Goal: Use online tool/utility: Utilize a website feature to perform a specific function

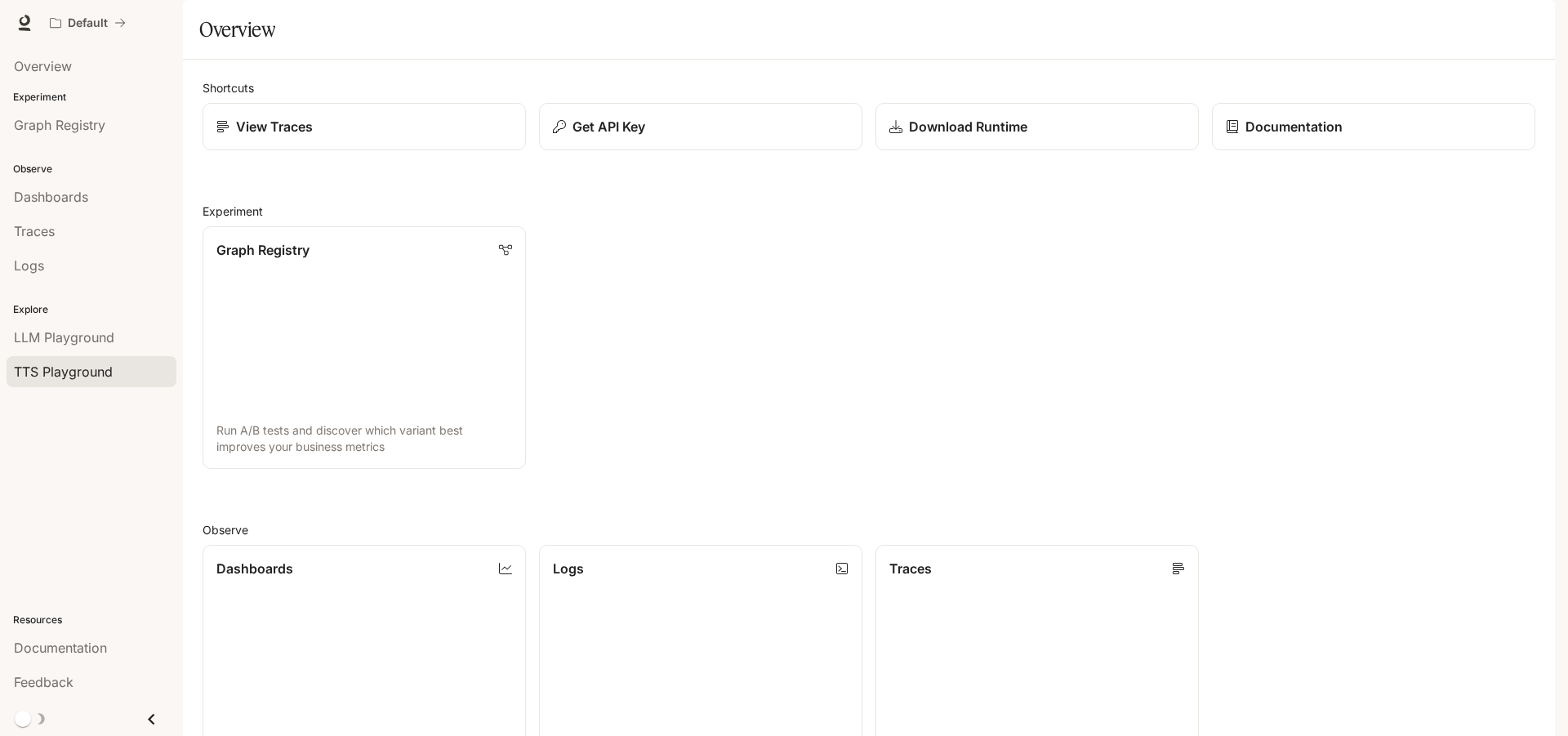
click at [65, 381] on span "TTS Playground" at bounding box center [63, 371] width 99 height 20
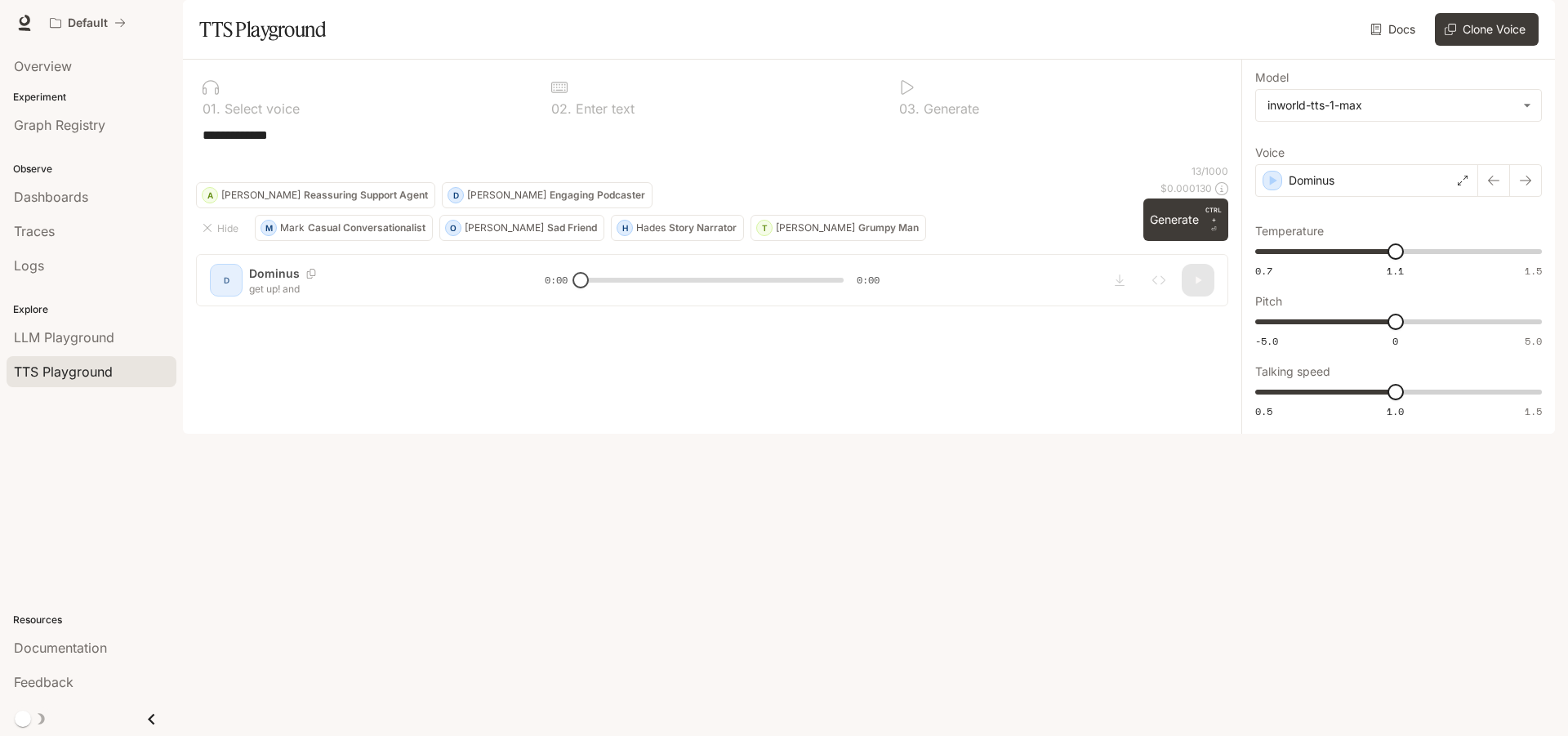
click at [340, 163] on textarea "**********" at bounding box center [712, 145] width 1019 height 37
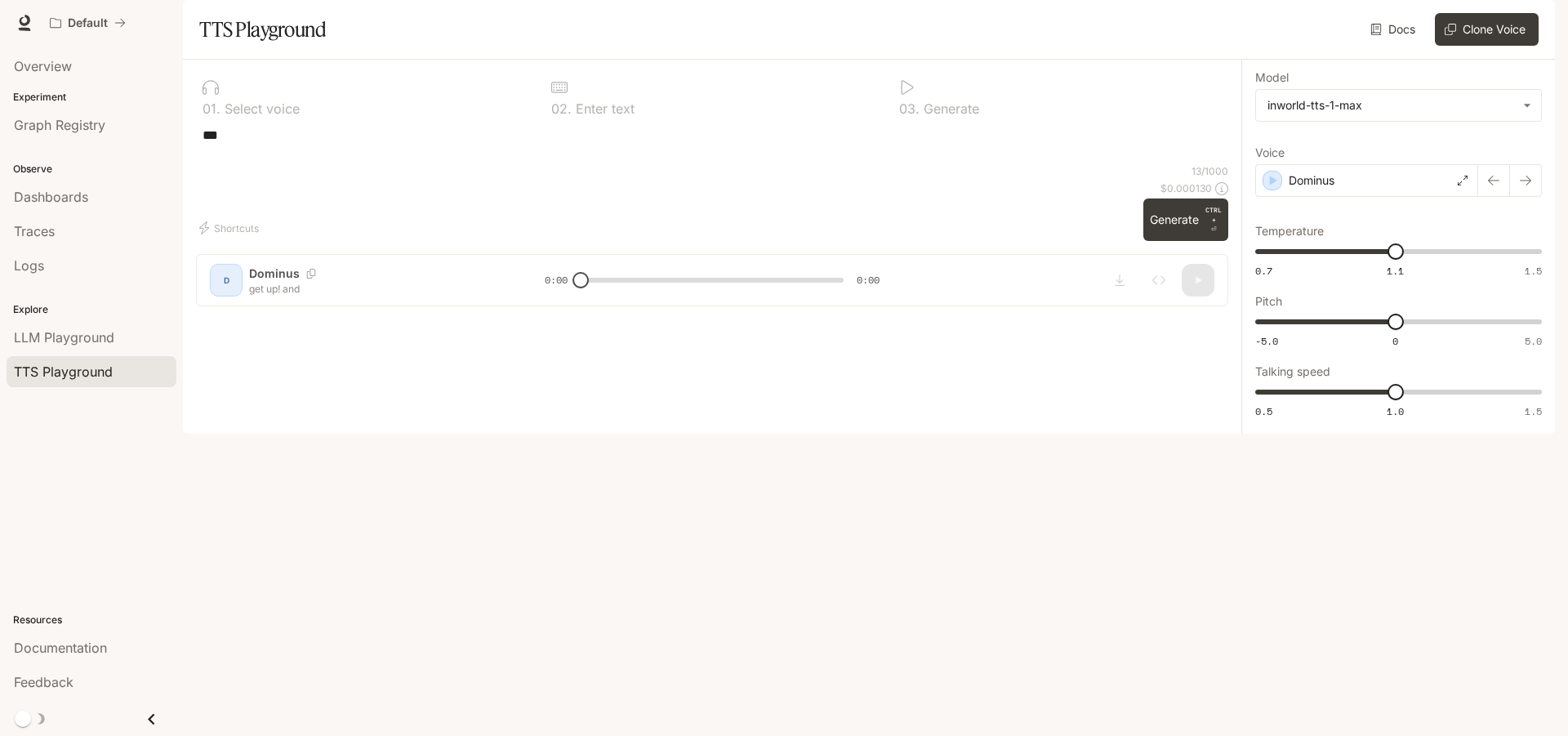
type textarea "*"
type textarea "*****"
click at [1173, 241] on button "Generate CTRL + ⏎" at bounding box center [1186, 219] width 85 height 43
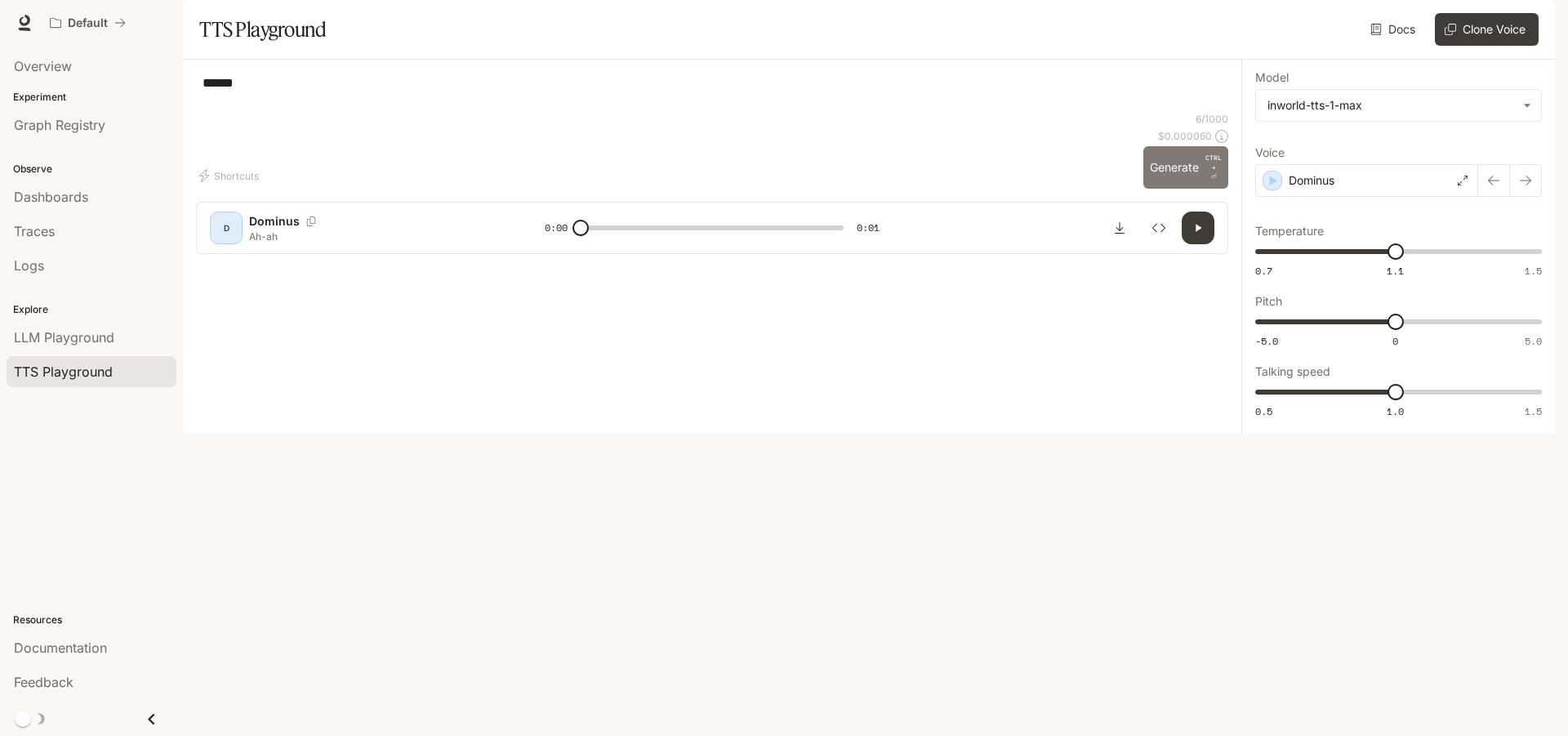
click at [1147, 188] on div "Shortcuts 6 / 1000 $ 0.000060 Generate CTRL + ⏎" at bounding box center [712, 150] width 1033 height 76
click at [1180, 188] on button "Generate CTRL + ⏎" at bounding box center [1186, 168] width 85 height 43
click at [1169, 188] on button "Generate CTRL + ⏎" at bounding box center [1186, 168] width 85 height 43
click at [1171, 188] on button "Generate CTRL + ⏎" at bounding box center [1186, 168] width 85 height 43
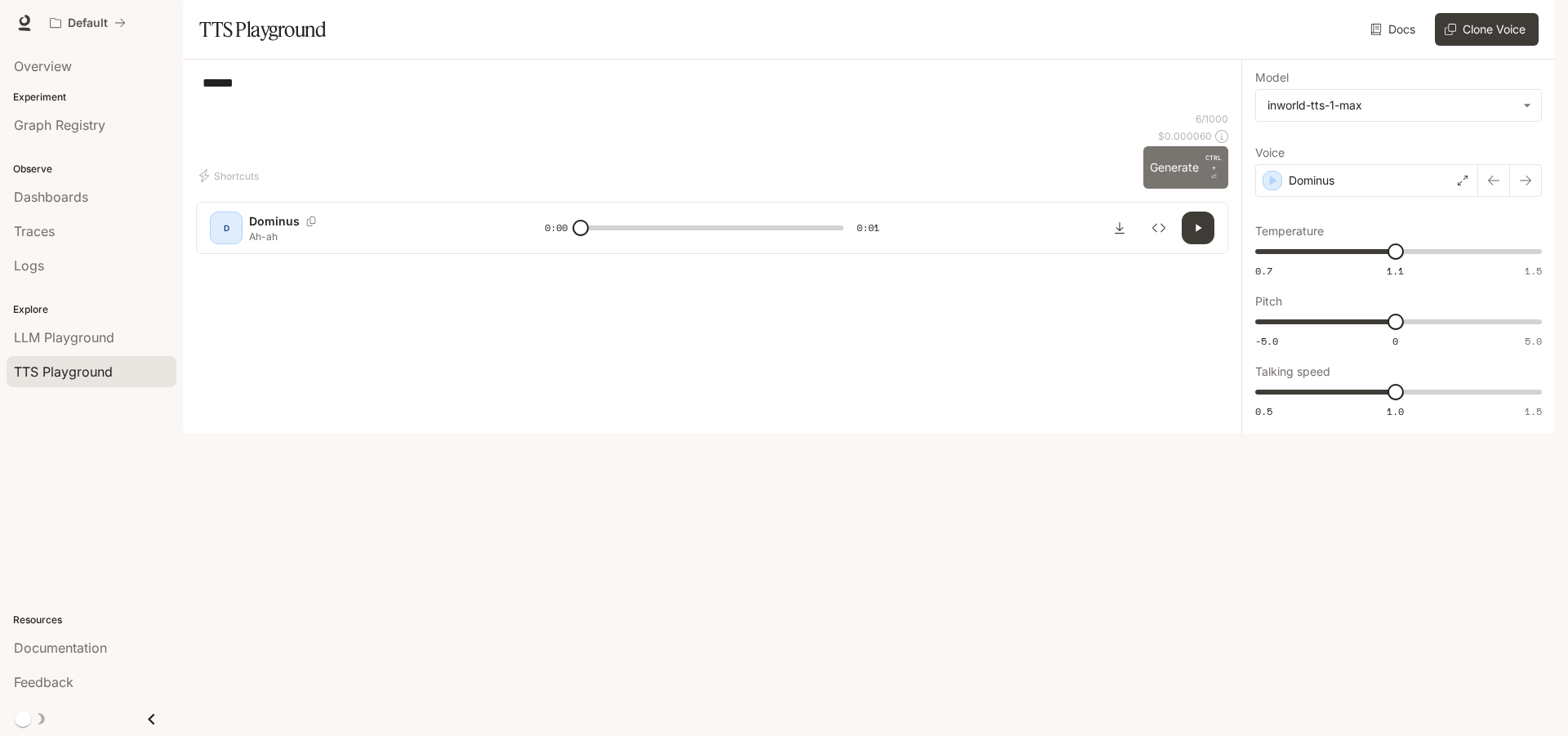
click at [1171, 188] on button "Generate CTRL + ⏎" at bounding box center [1186, 168] width 85 height 43
click at [1196, 244] on button "button" at bounding box center [1198, 227] width 33 height 33
click at [1196, 188] on button "Generate CTRL + ⏎" at bounding box center [1186, 168] width 85 height 43
click at [1196, 244] on button "button" at bounding box center [1198, 227] width 33 height 33
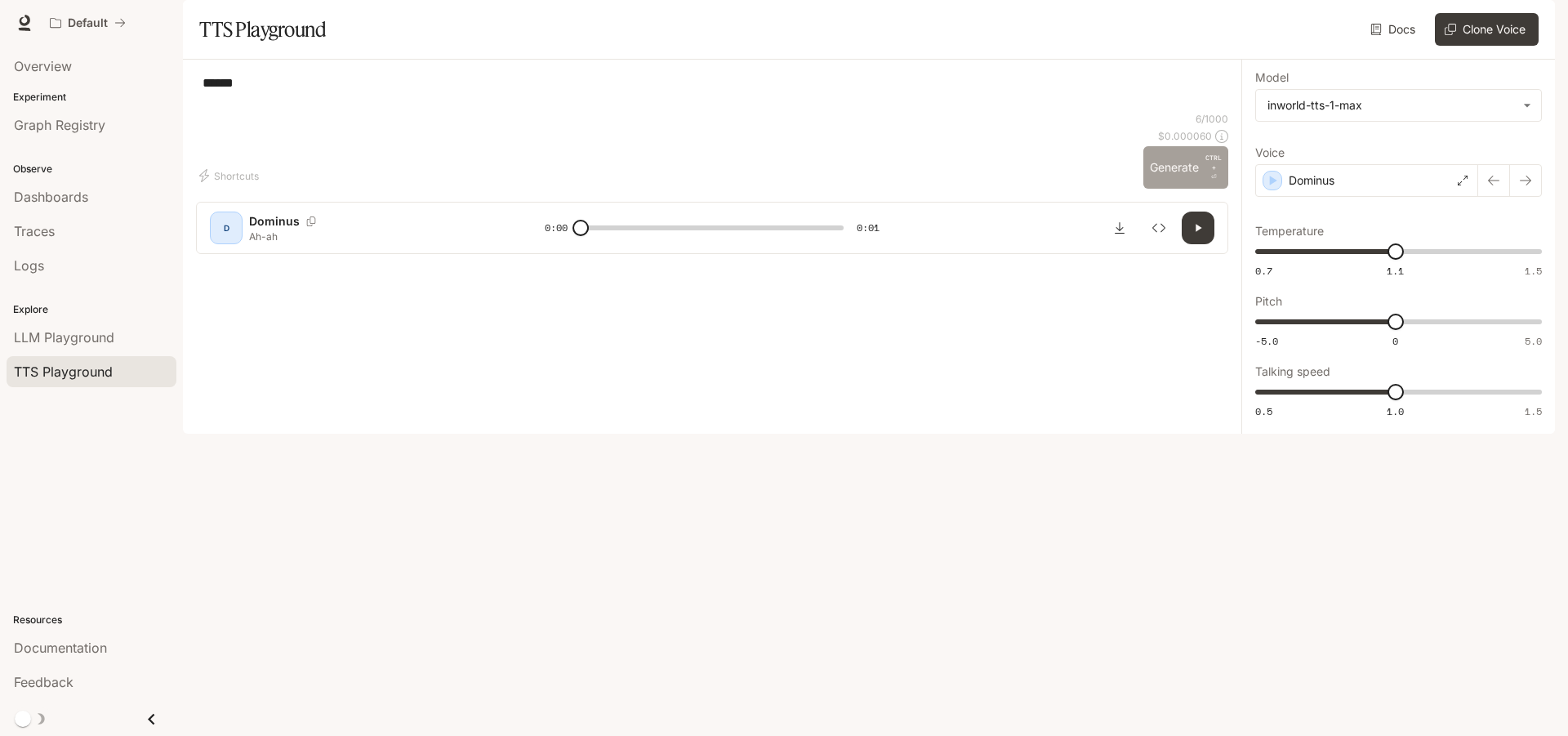
click at [1192, 188] on button "Generate CTRL + ⏎" at bounding box center [1186, 168] width 85 height 43
click at [1198, 188] on button "Generate CTRL + ⏎" at bounding box center [1186, 168] width 85 height 43
click at [1195, 188] on button "Generate CTRL + ⏎" at bounding box center [1186, 168] width 85 height 43
type input "*"
